Goal: Task Accomplishment & Management: Use online tool/utility

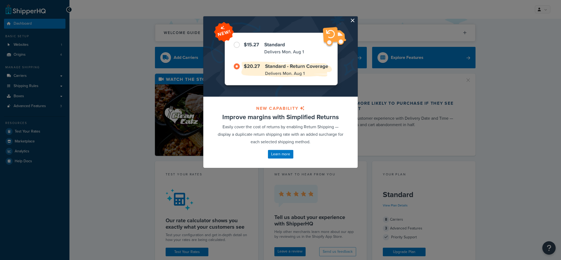
click at [357, 18] on button "button" at bounding box center [357, 16] width 1 height 1
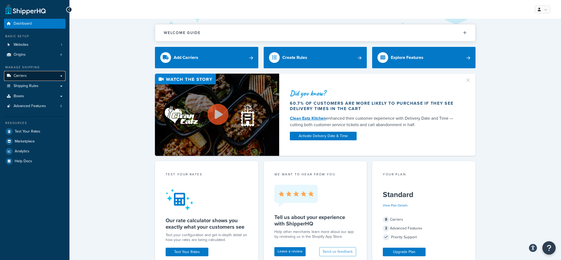
click at [34, 78] on link "Carriers" at bounding box center [34, 76] width 61 height 10
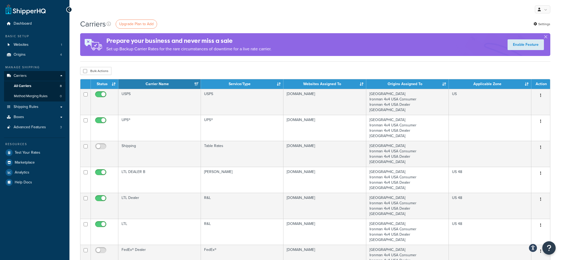
click at [53, 145] on div "Resources" at bounding box center [34, 144] width 61 height 5
click at [53, 148] on link "Test Your Rates" at bounding box center [34, 153] width 61 height 10
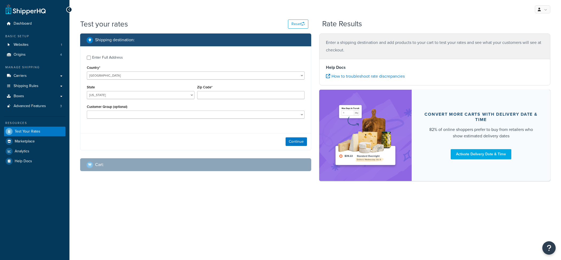
click at [208, 107] on div "Customer Group (optional) B2B Customers B2C Customers Bronze Tier Dealer Silver…" at bounding box center [196, 111] width 218 height 16
click at [208, 98] on input "Zip Code*" at bounding box center [251, 95] width 108 height 8
type input "35005"
click at [109, 52] on div "Enter Full Address Country* United States United Kingdom Afghanistan Åland Isla…" at bounding box center [195, 87] width 231 height 83
click at [110, 56] on div "Enter Full Address" at bounding box center [107, 57] width 31 height 7
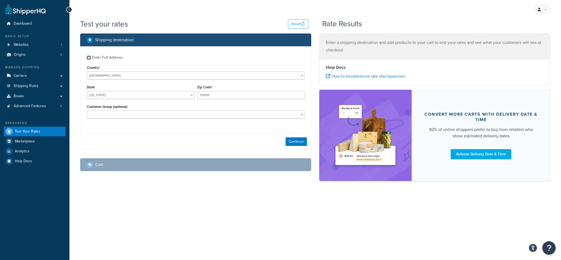
click at [91, 56] on input "Enter Full Address" at bounding box center [89, 58] width 4 height 4
checkbox input "true"
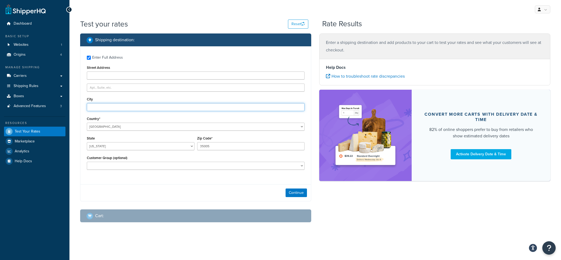
click at [113, 103] on input "City" at bounding box center [196, 107] width 218 height 8
type input "Adamsville"
click at [289, 191] on button "Continue" at bounding box center [296, 192] width 21 height 9
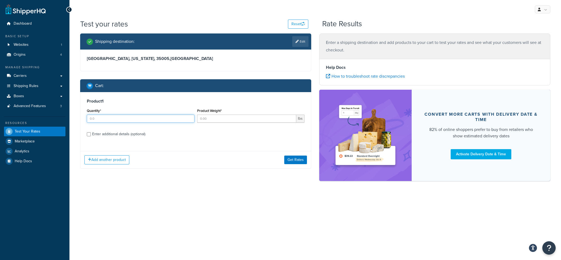
click at [155, 121] on input "Quantity*" at bounding box center [141, 118] width 108 height 8
type input "1"
type input "200"
click at [132, 130] on label "Enter additional details (optional)" at bounding box center [198, 133] width 213 height 9
click at [91, 132] on input "Enter additional details (optional)" at bounding box center [89, 134] width 4 height 4
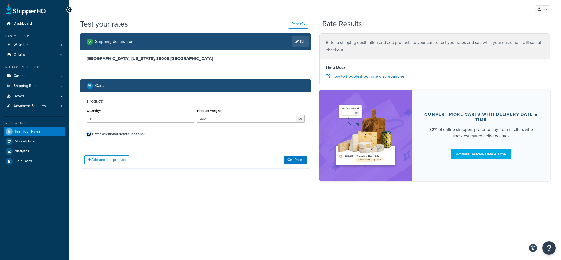
checkbox input "true"
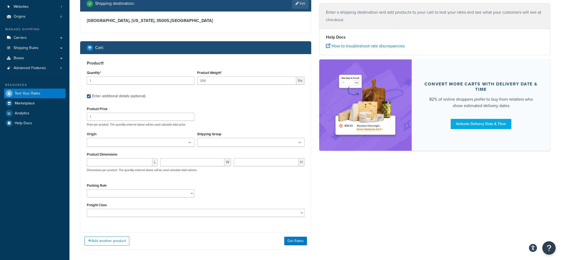
scroll to position [45, 0]
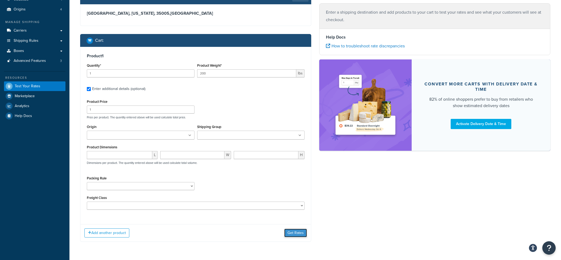
click at [292, 236] on button "Get Rates" at bounding box center [295, 232] width 23 height 9
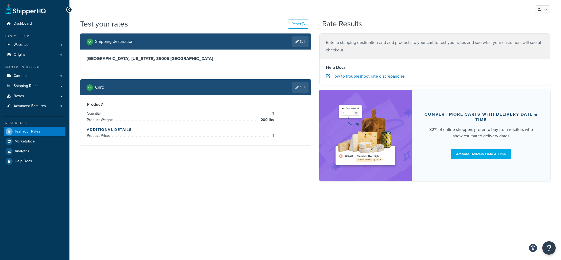
scroll to position [0, 0]
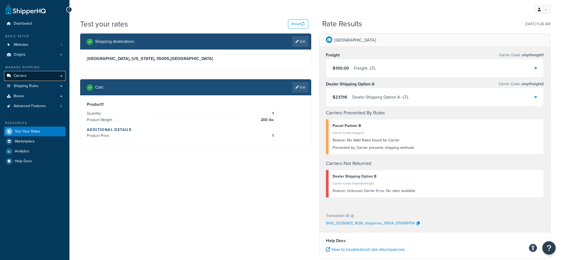
click at [33, 76] on link "Carriers" at bounding box center [34, 76] width 61 height 10
click at [310, 84] on div "Cart : Edit" at bounding box center [195, 87] width 231 height 16
click at [307, 84] on link "Edit" at bounding box center [300, 87] width 16 height 11
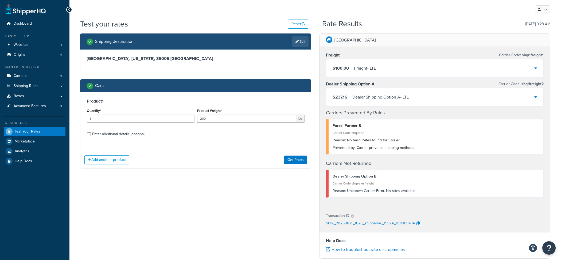
click at [130, 132] on div "Enter additional details (optional)" at bounding box center [118, 133] width 53 height 7
click at [91, 132] on input "Enter additional details (optional)" at bounding box center [89, 134] width 4 height 4
checkbox input "true"
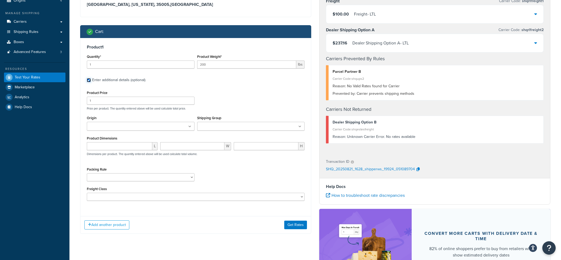
scroll to position [57, 0]
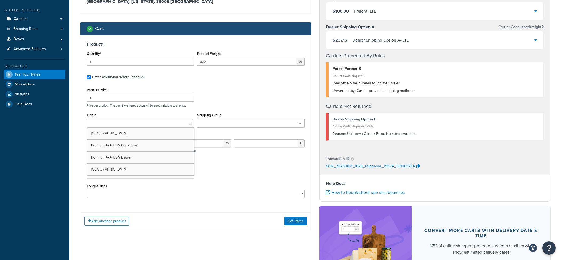
click at [117, 123] on input "Origin" at bounding box center [111, 124] width 47 height 6
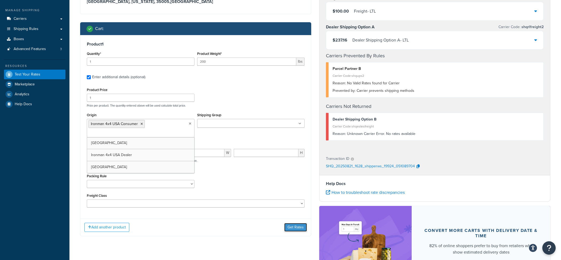
click at [295, 229] on button "Get Rates" at bounding box center [295, 227] width 23 height 9
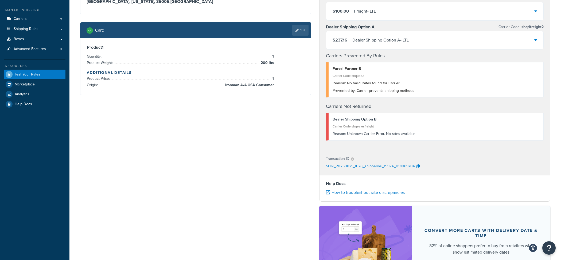
scroll to position [0, 0]
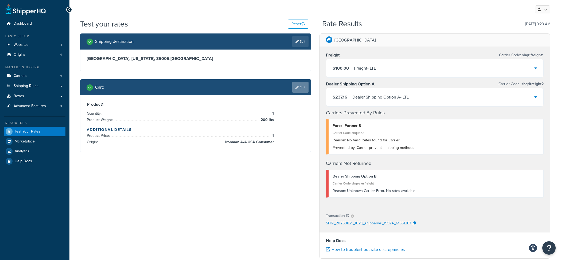
click at [295, 89] on link "Edit" at bounding box center [300, 87] width 16 height 11
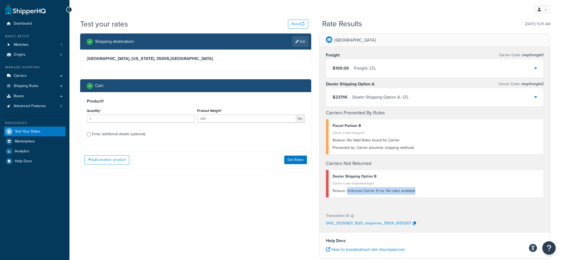
drag, startPoint x: 420, startPoint y: 190, endPoint x: 347, endPoint y: 191, distance: 73.5
click at [347, 191] on div "Reason: Unknown Carrier Error. No rates available" at bounding box center [436, 190] width 207 height 7
copy div "Unknown Carrier Error. No rates available"
click at [48, 93] on link "Boxes" at bounding box center [34, 96] width 61 height 10
click at [155, 132] on label "Enter additional details (optional)" at bounding box center [198, 133] width 213 height 9
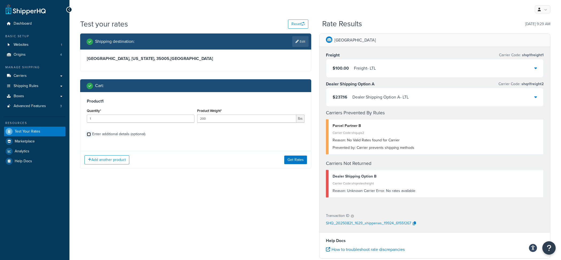
click at [91, 132] on input "Enter additional details (optional)" at bounding box center [89, 134] width 4 height 4
checkbox input "true"
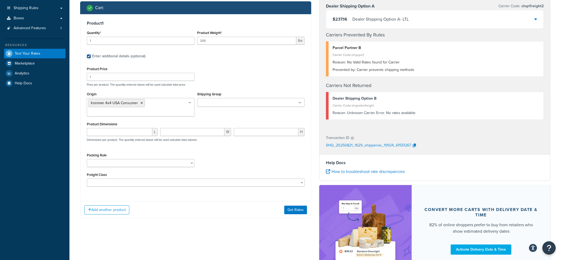
scroll to position [55, 0]
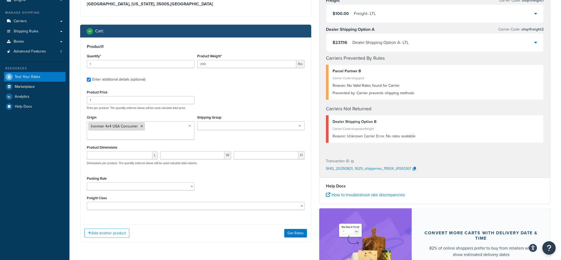
click at [141, 125] on icon at bounding box center [142, 126] width 2 height 3
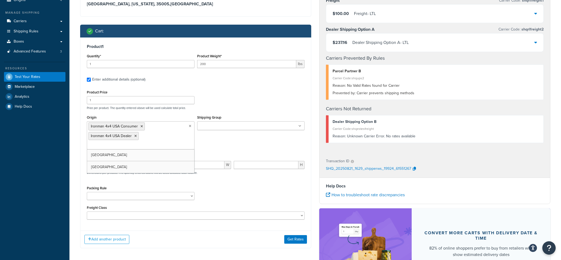
click at [222, 147] on div "Origin Ironman 4x4 USA Consumer Ironman 4x4 USA Dealer EAST DC West DC Shipping…" at bounding box center [196, 134] width 221 height 40
click at [288, 244] on button "Get Rates" at bounding box center [295, 242] width 23 height 9
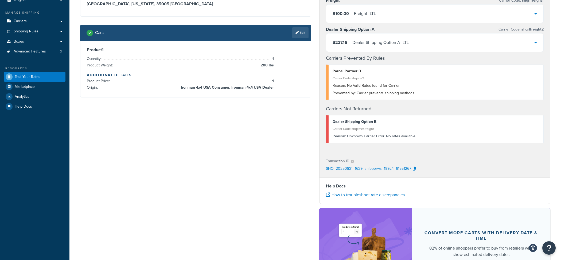
scroll to position [0, 0]
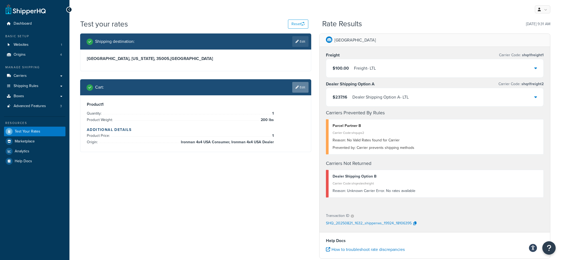
click at [303, 88] on link "Edit" at bounding box center [300, 87] width 16 height 11
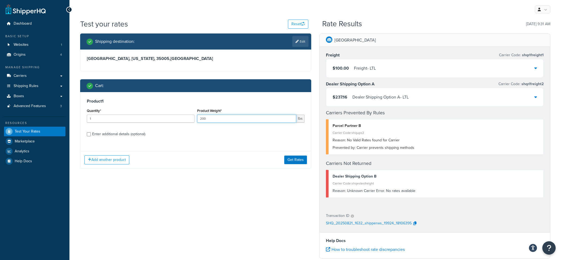
click at [208, 119] on input "200" at bounding box center [246, 118] width 99 height 8
type input "210"
click at [116, 134] on div "Enter additional details (optional)" at bounding box center [118, 133] width 53 height 7
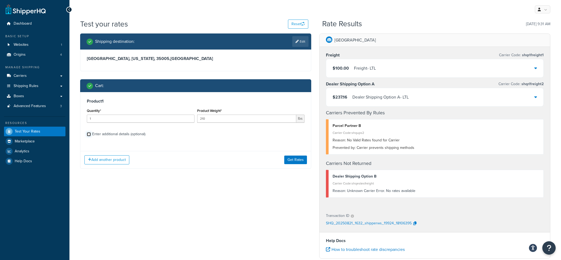
click at [91, 134] on input "Enter additional details (optional)" at bounding box center [89, 134] width 4 height 4
checkbox input "true"
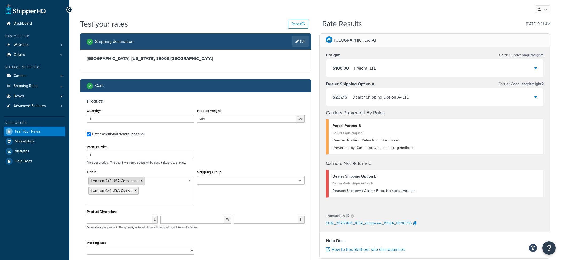
click at [142, 182] on icon at bounding box center [142, 180] width 2 height 3
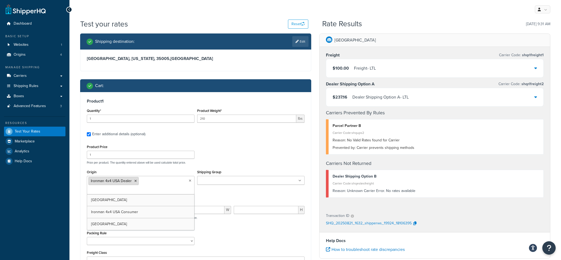
click at [134, 182] on li "Ironman 4x4 USA Dealer" at bounding box center [113, 181] width 50 height 8
click at [133, 182] on li "Ironman 4x4 USA Dealer" at bounding box center [113, 181] width 50 height 8
click at [136, 182] on icon at bounding box center [135, 180] width 2 height 3
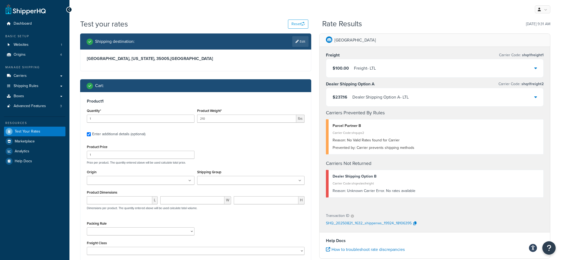
click at [136, 162] on p "Price per product. The quantity entered above will be used calculate total pric…" at bounding box center [196, 162] width 221 height 4
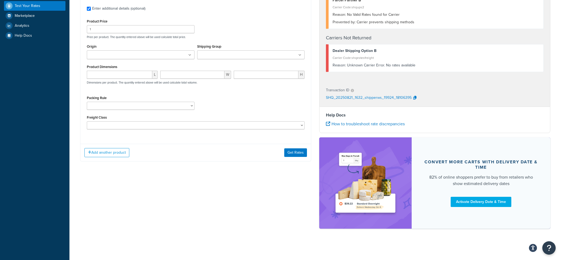
click at [307, 154] on div "Add another product Get Rates" at bounding box center [195, 152] width 231 height 17
click at [296, 153] on button "Get Rates" at bounding box center [295, 152] width 23 height 9
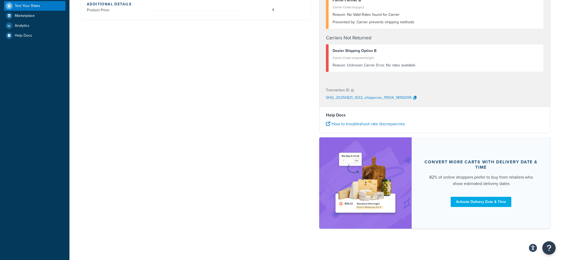
scroll to position [0, 0]
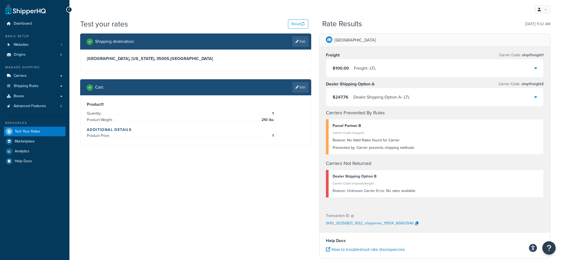
click at [301, 90] on link "Edit" at bounding box center [300, 87] width 16 height 11
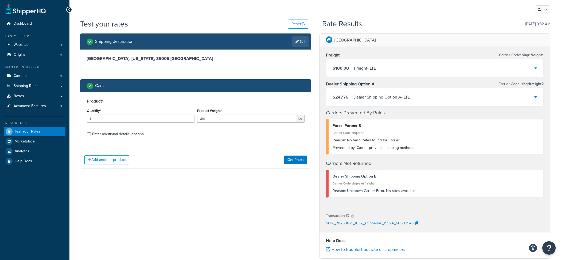
click at [141, 136] on div "Enter additional details (optional)" at bounding box center [118, 133] width 53 height 7
click at [91, 136] on input "Enter additional details (optional)" at bounding box center [89, 134] width 4 height 4
checkbox input "true"
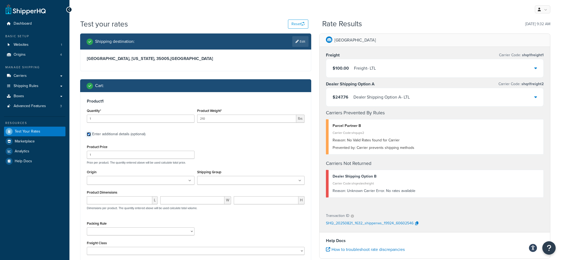
scroll to position [125, 0]
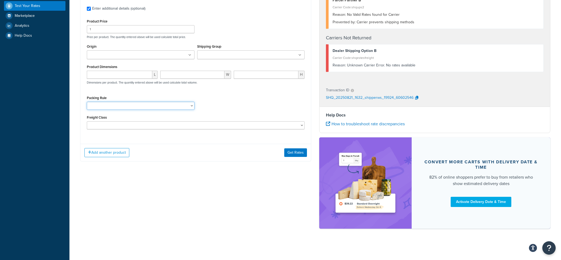
click at [87, 102] on select "45710FE-ACK 45710FE-BCK 45710FE-CCK 45780FE-BCK 76-109-001 78-109-001K BBCD004 …" at bounding box center [141, 106] width 108 height 8
select select "77755"
click option "76-109-001" at bounding box center [0, 0] width 0 height 0
click at [292, 155] on button "Get Rates" at bounding box center [295, 152] width 23 height 9
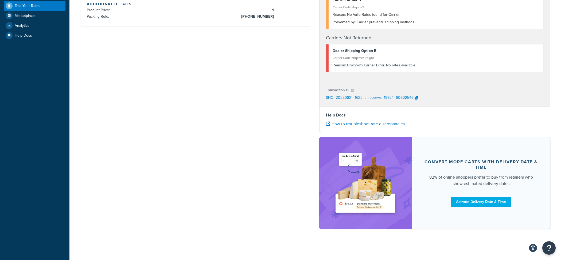
scroll to position [0, 0]
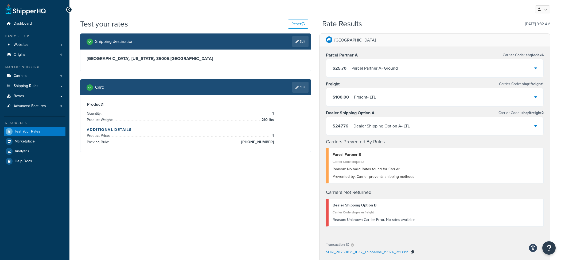
click at [414, 253] on button "button" at bounding box center [413, 252] width 6 height 8
click at [35, 77] on link "Carriers" at bounding box center [34, 76] width 61 height 10
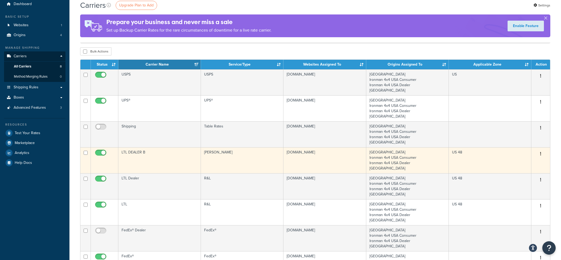
scroll to position [30, 0]
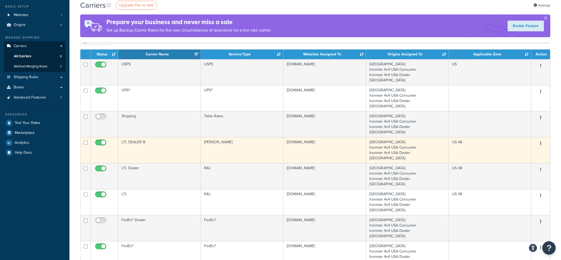
click at [196, 155] on td "LTL DEALER B" at bounding box center [159, 150] width 83 height 26
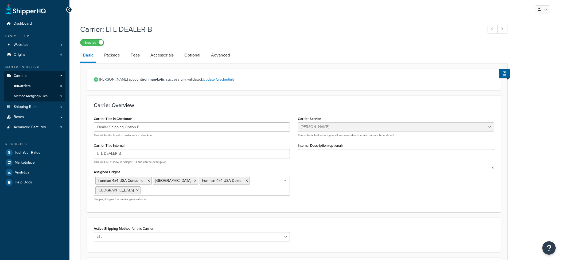
select select "estesFreight"
click at [115, 54] on link "Package" at bounding box center [112, 55] width 21 height 13
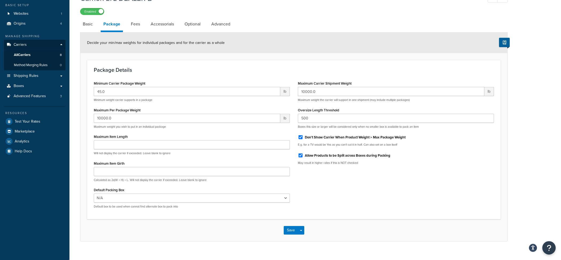
scroll to position [30, 0]
click at [57, 122] on link "Test Your Rates" at bounding box center [34, 122] width 61 height 10
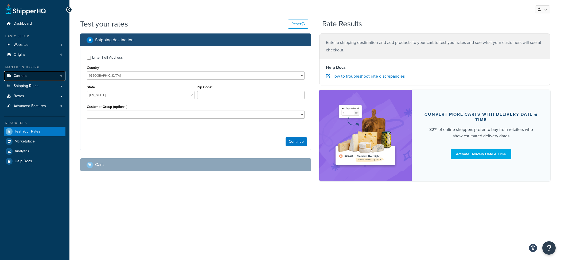
click at [39, 78] on link "Carriers" at bounding box center [34, 76] width 61 height 10
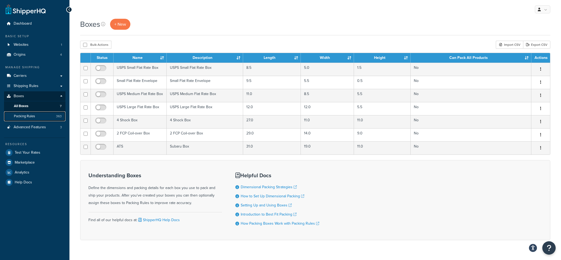
click at [59, 119] on link "Packing Rules 363" at bounding box center [34, 116] width 61 height 10
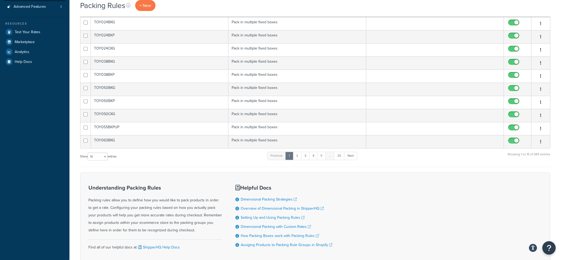
scroll to position [158, 0]
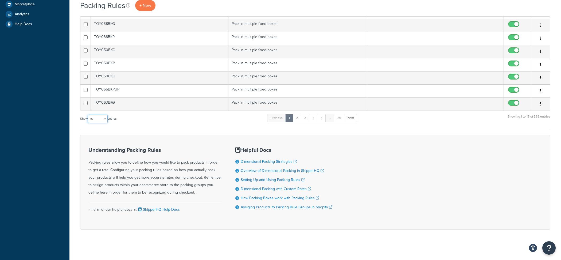
select select "100"
click option "100" at bounding box center [0, 0] width 0 height 0
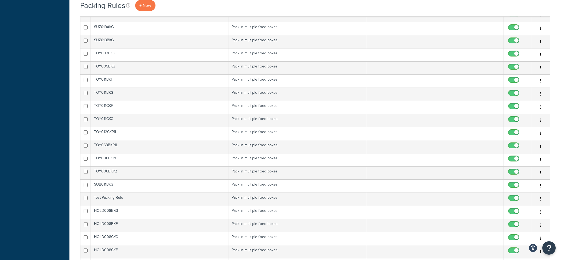
scroll to position [1266, 0]
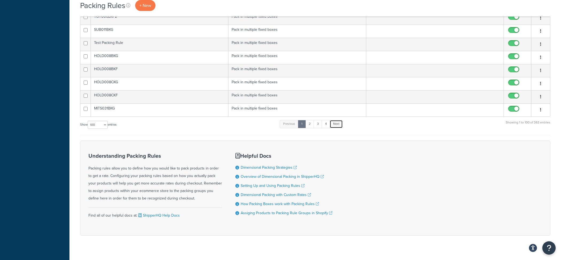
click at [340, 120] on link "Next" at bounding box center [336, 124] width 13 height 8
click at [330, 120] on link "Next" at bounding box center [334, 124] width 13 height 8
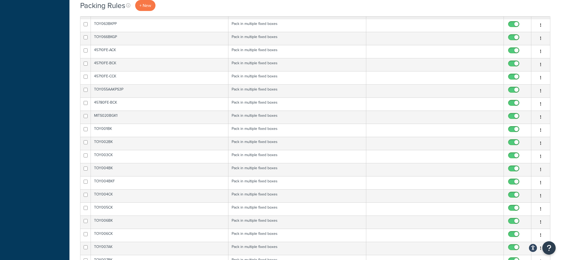
scroll to position [1204, 0]
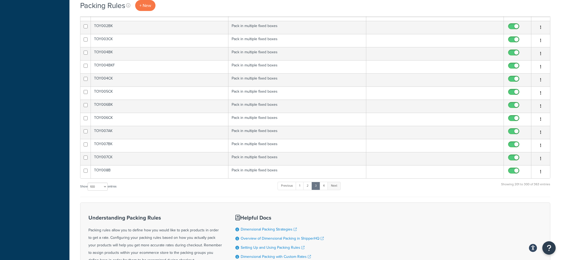
click at [338, 182] on link "Next" at bounding box center [334, 186] width 13 height 8
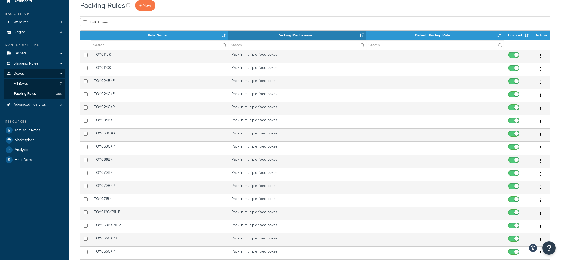
scroll to position [0, 0]
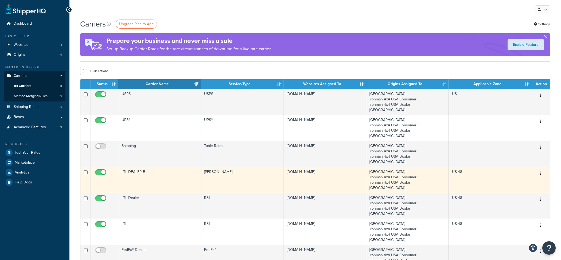
scroll to position [31, 0]
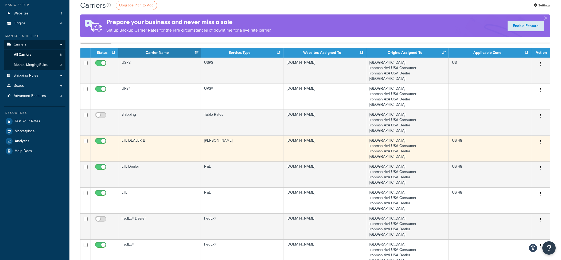
click at [225, 146] on td "[PERSON_NAME]" at bounding box center [242, 148] width 83 height 26
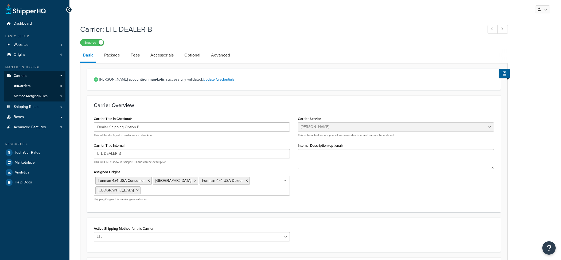
select select "estesFreight"
click at [155, 155] on input "LTL DEALER B" at bounding box center [192, 153] width 196 height 9
click at [152, 130] on input "Dealer Shipping Option B" at bounding box center [192, 126] width 196 height 9
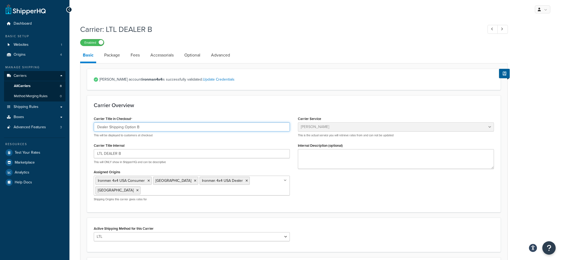
click at [152, 130] on input "Dealer Shipping Option B" at bounding box center [192, 126] width 196 height 9
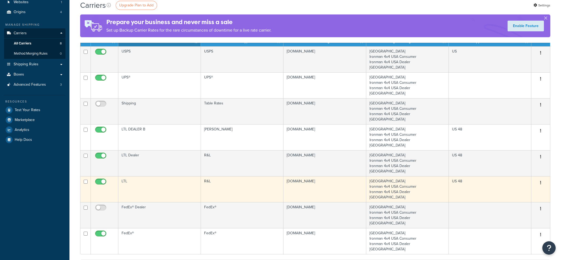
scroll to position [43, 0]
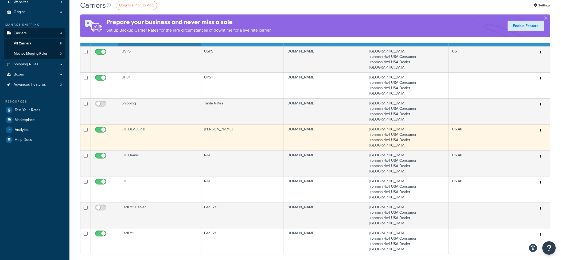
click at [184, 143] on td "LTL DEALER B" at bounding box center [159, 137] width 83 height 26
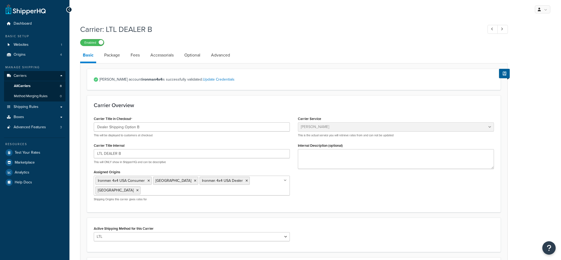
select select "estesFreight"
click at [125, 28] on h1 "Carrier: LTL DEALER B" at bounding box center [279, 29] width 398 height 10
click at [132, 28] on h1 "Carrier: LTL DEALER B" at bounding box center [279, 29] width 398 height 10
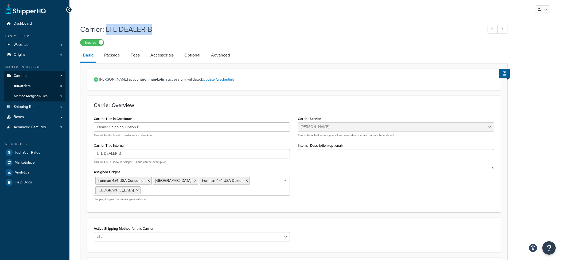
drag, startPoint x: 156, startPoint y: 29, endPoint x: 107, endPoint y: 29, distance: 49.5
click at [107, 29] on h1 "Carrier: LTL DEALER B" at bounding box center [279, 29] width 398 height 10
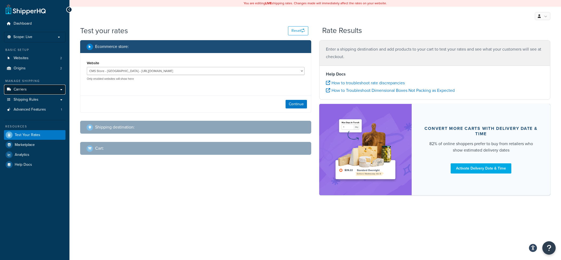
click at [55, 91] on link "Carriers" at bounding box center [34, 89] width 61 height 10
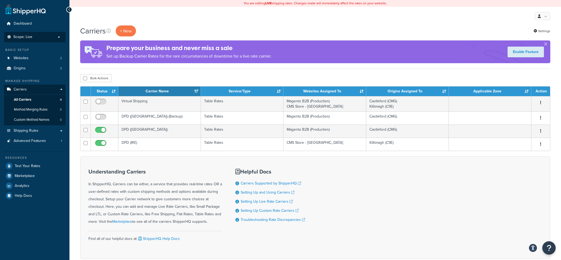
click at [27, 35] on span "Scope: Live" at bounding box center [22, 37] width 19 height 5
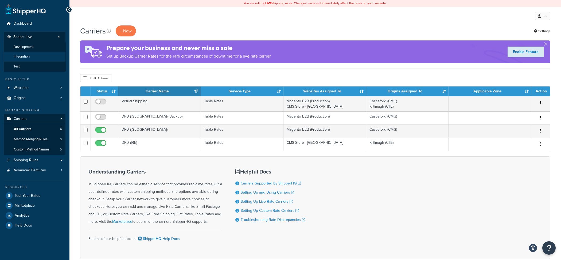
click at [33, 53] on li "Integration" at bounding box center [35, 57] width 62 height 10
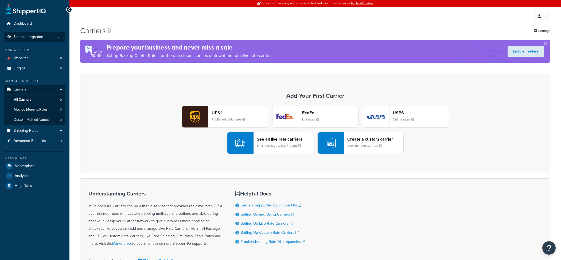
click at [55, 41] on li "Scope: Integration Live Development Test" at bounding box center [34, 37] width 61 height 10
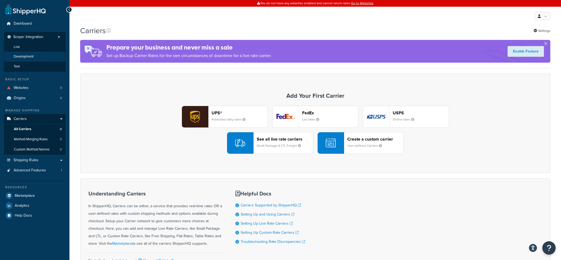
click at [34, 56] on span "Development" at bounding box center [24, 56] width 20 height 5
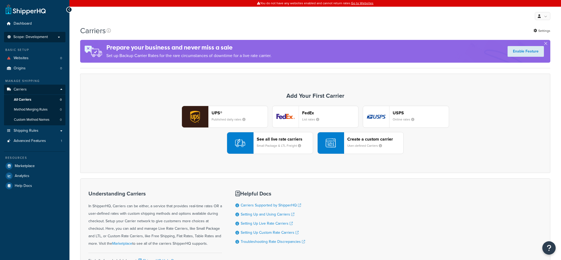
click at [52, 34] on li "Scope: Development Live Integration Test" at bounding box center [34, 37] width 61 height 10
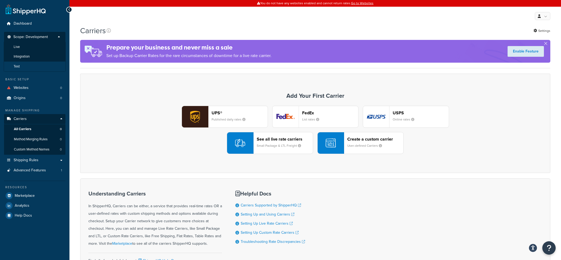
click at [35, 64] on li "Test" at bounding box center [35, 66] width 62 height 10
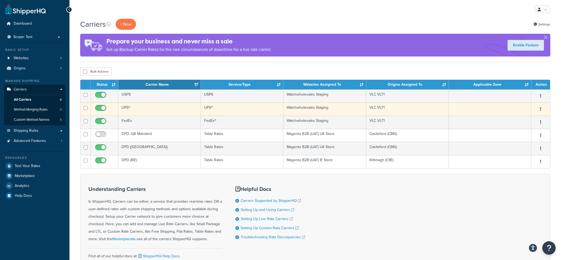
click at [149, 109] on td "UPS®" at bounding box center [159, 108] width 83 height 13
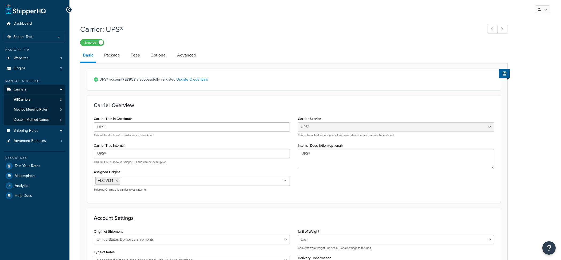
select select "ups"
click at [49, 98] on link "All Carriers 6" at bounding box center [34, 100] width 61 height 10
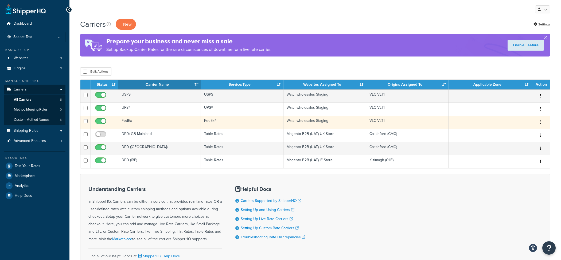
click at [145, 125] on td "FedEx" at bounding box center [159, 122] width 83 height 13
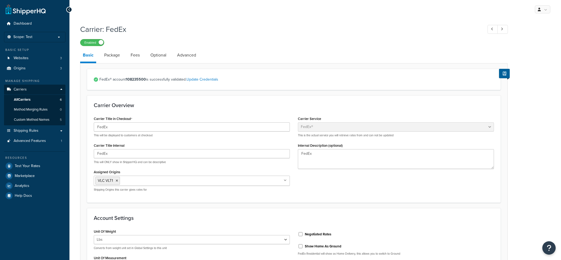
select select "fedEx"
select select "REGULAR_PICKUP"
select select "YOUR_PACKAGING"
click at [520, 43] on span "Global Settings" at bounding box center [524, 41] width 23 height 5
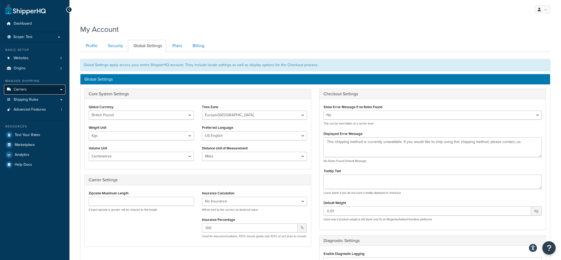
click at [34, 88] on link "Carriers" at bounding box center [34, 89] width 61 height 10
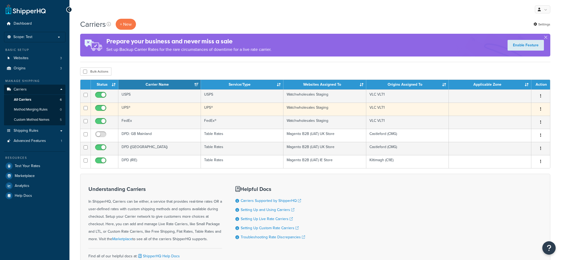
click at [141, 110] on td "UPS®" at bounding box center [159, 108] width 83 height 13
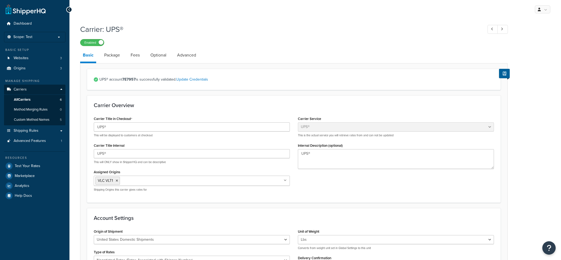
select select "ups"
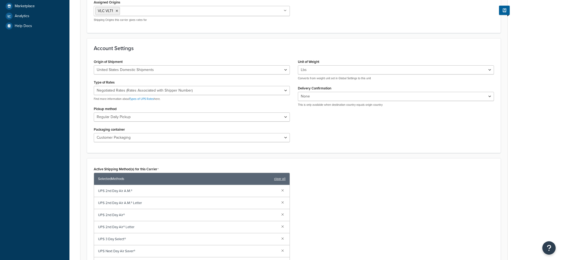
click at [319, 77] on p "Converts from weight unit set in Global Settings to this unit" at bounding box center [396, 78] width 196 height 4
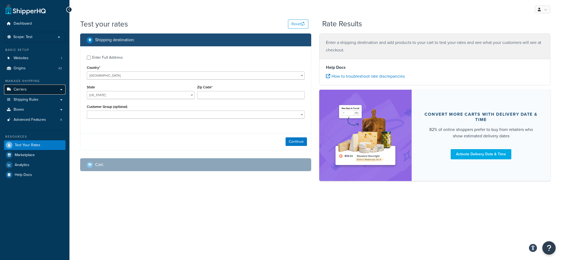
click at [41, 91] on link "Carriers" at bounding box center [34, 89] width 61 height 10
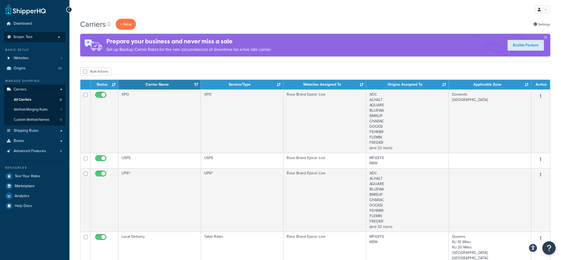
click at [46, 38] on p "Scope: Test" at bounding box center [34, 37] width 57 height 5
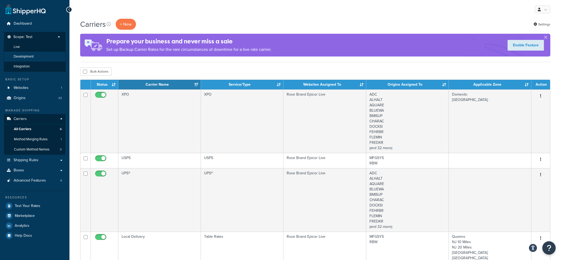
click at [35, 57] on li "Development" at bounding box center [35, 57] width 62 height 10
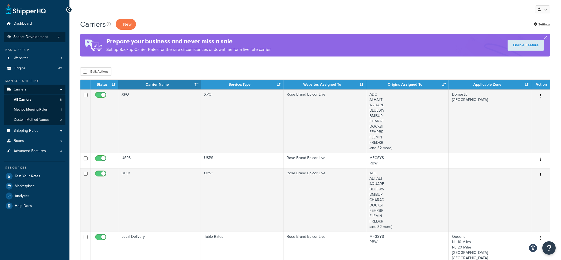
click at [38, 33] on li "Scope: Development Live Integration Test" at bounding box center [34, 37] width 61 height 10
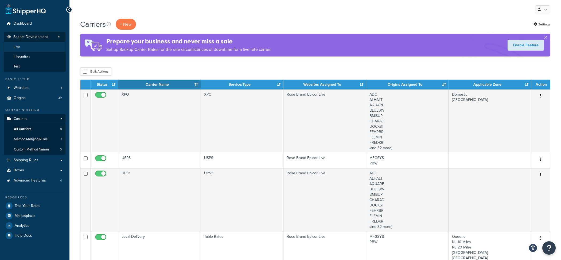
click at [40, 47] on li "Live" at bounding box center [35, 47] width 62 height 10
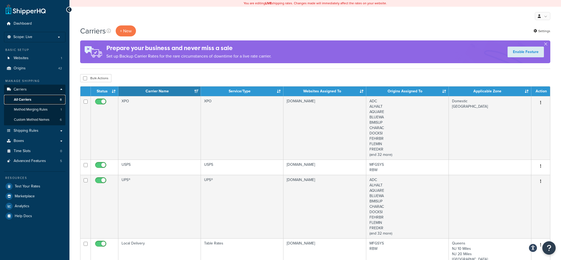
click at [37, 98] on link "All Carriers 8" at bounding box center [34, 100] width 61 height 10
click at [21, 40] on li "Scope: Live Development Integration Test" at bounding box center [34, 37] width 61 height 10
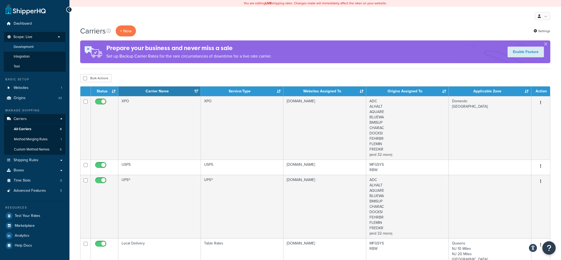
click at [37, 49] on li "Development" at bounding box center [35, 47] width 62 height 10
